Goal: Task Accomplishment & Management: Manage account settings

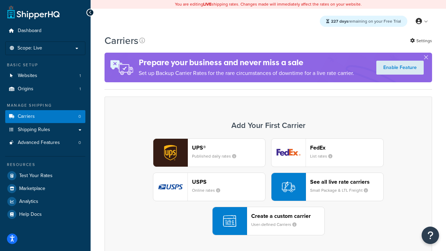
click at [268, 187] on div "UPS® Published daily rates FedEx List rates USPS Online rates See all live rate…" at bounding box center [268, 186] width 313 height 97
click at [347, 147] on header "FedEx" at bounding box center [346, 147] width 73 height 7
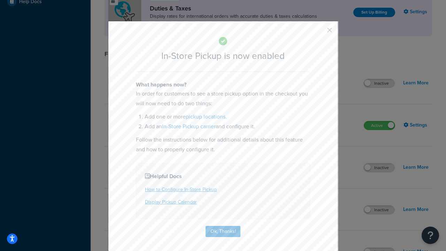
click at [319, 32] on button "button" at bounding box center [319, 33] width 2 height 2
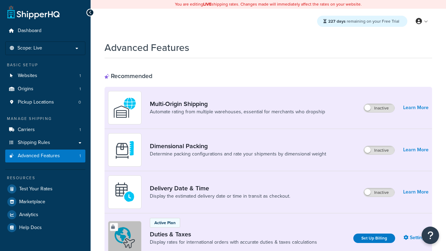
scroll to position [105, 0]
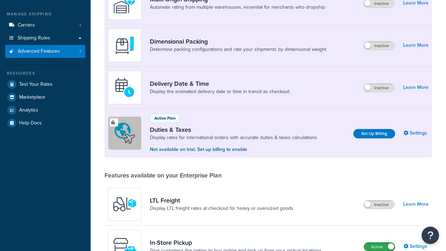
click at [379, 243] on label "Active" at bounding box center [379, 247] width 31 height 8
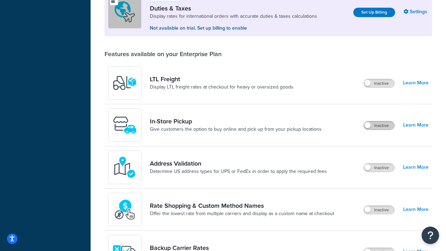
scroll to position [213, 0]
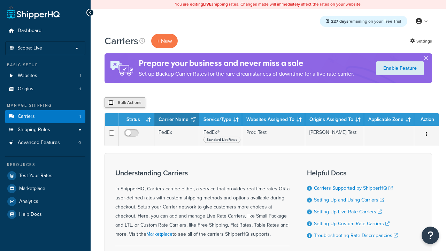
click at [111, 103] on input "checkbox" at bounding box center [110, 102] width 5 height 5
checkbox input "true"
click at [0, 0] on button "Delete" at bounding box center [0, 0] width 0 height 0
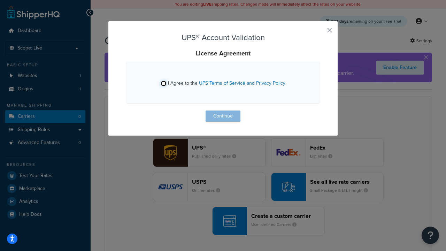
click at [163, 83] on input "I Agree to the UPS Terms of Service and Privacy Policy" at bounding box center [163, 83] width 5 height 5
checkbox input "true"
click at [223, 116] on button "Continue" at bounding box center [223, 115] width 35 height 11
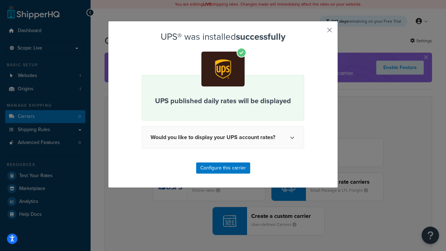
click at [319, 32] on button "button" at bounding box center [319, 33] width 2 height 2
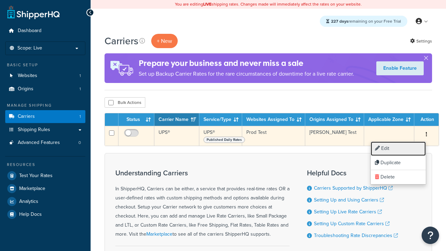
click at [398, 148] on link "Edit" at bounding box center [398, 148] width 55 height 14
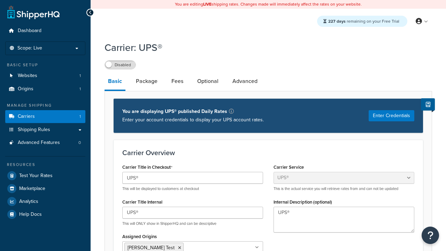
select select "ups"
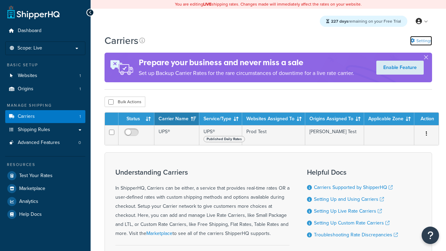
click at [421, 41] on link "Settings" at bounding box center [421, 41] width 22 height 10
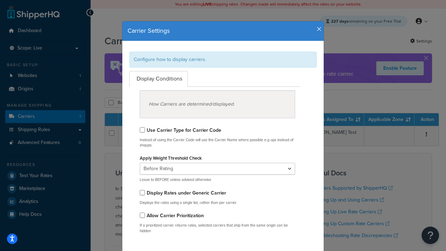
click at [223, 59] on div "Configure how to display carriers." at bounding box center [222, 60] width 187 height 16
click at [142, 130] on input "Use Carrier Type for Carrier Code" at bounding box center [142, 129] width 5 height 5
checkbox input "true"
click at [142, 192] on input "Display Rates under Generic Carrier" at bounding box center [142, 192] width 5 height 5
checkbox input "true"
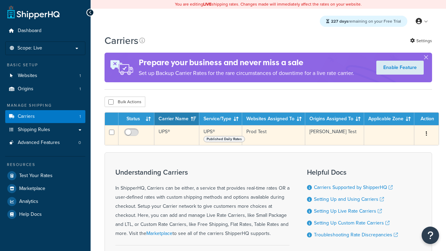
click at [427, 134] on icon "button" at bounding box center [426, 133] width 1 height 5
click at [0, 0] on link "Edit" at bounding box center [0, 0] width 0 height 0
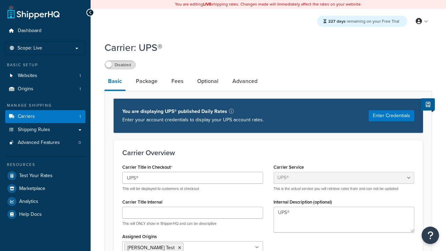
select select "ups"
type input "UPS Live Rates Carrier"
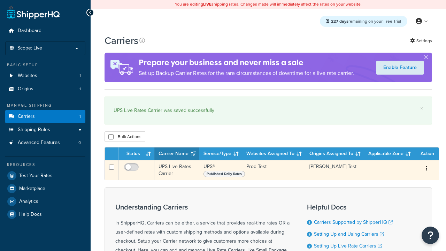
click at [427, 170] on icon "button" at bounding box center [426, 168] width 1 height 5
click at [0, 0] on link "Duplicate" at bounding box center [0, 0] width 0 height 0
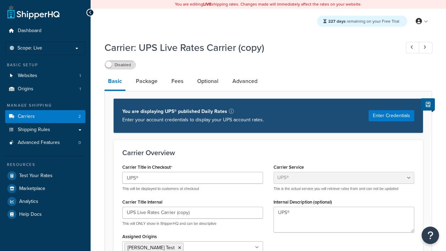
select select "ups"
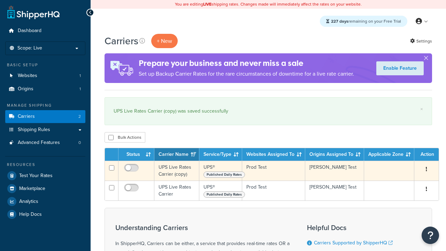
click at [427, 170] on icon "button" at bounding box center [426, 169] width 1 height 5
click at [0, 0] on link "Delete" at bounding box center [0, 0] width 0 height 0
